Goal: Check status

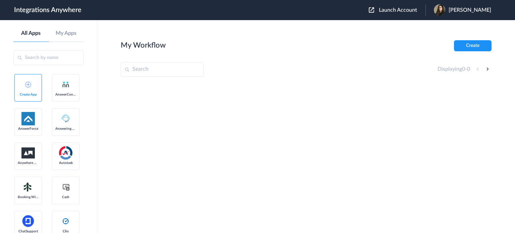
click at [174, 162] on div at bounding box center [306, 133] width 371 height 101
click at [401, 13] on button "Launch Account" at bounding box center [397, 10] width 57 height 6
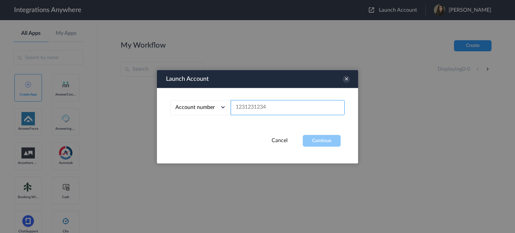
click at [276, 105] on input "text" at bounding box center [288, 107] width 114 height 15
paste input "8773310895"
type input "8773310895"
click at [326, 140] on button "Continue" at bounding box center [322, 141] width 38 height 12
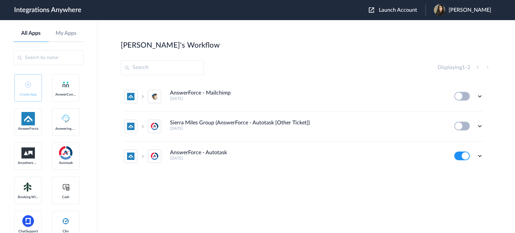
click at [227, 155] on div "AnswerForce - Autotask [DATE]" at bounding box center [307, 154] width 275 height 11
click at [477, 157] on icon at bounding box center [479, 156] width 7 height 7
click at [462, 128] on link "Task history" at bounding box center [460, 127] width 32 height 5
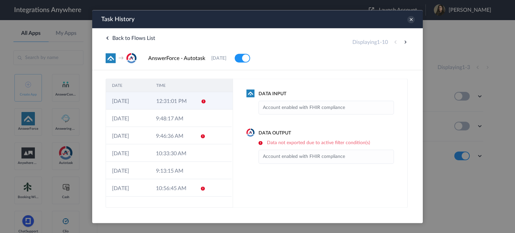
click at [186, 104] on td "12:31:01 PM" at bounding box center [172, 100] width 44 height 17
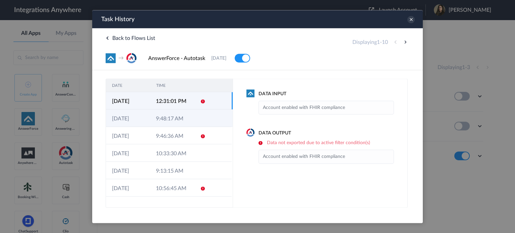
click at [164, 116] on td "9:48:17 AM" at bounding box center [172, 117] width 44 height 17
